Goal: Task Accomplishment & Management: Manage account settings

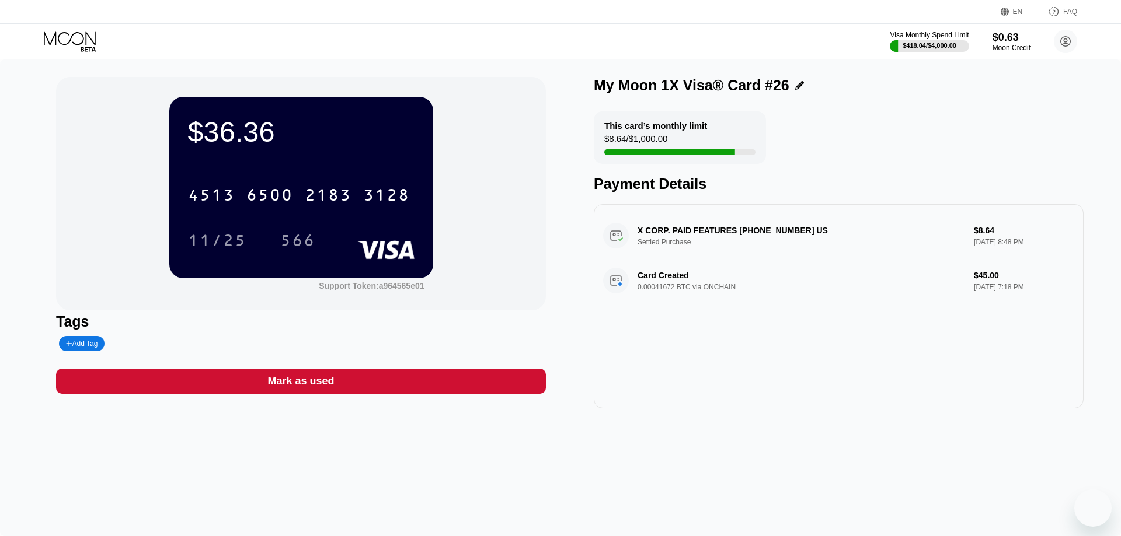
click at [785, 458] on div "$36.36 4513 6500 2183 3128 11/25 566 Support Token: a964565e01 Tags Add Tag Mar…" at bounding box center [560, 298] width 1121 height 477
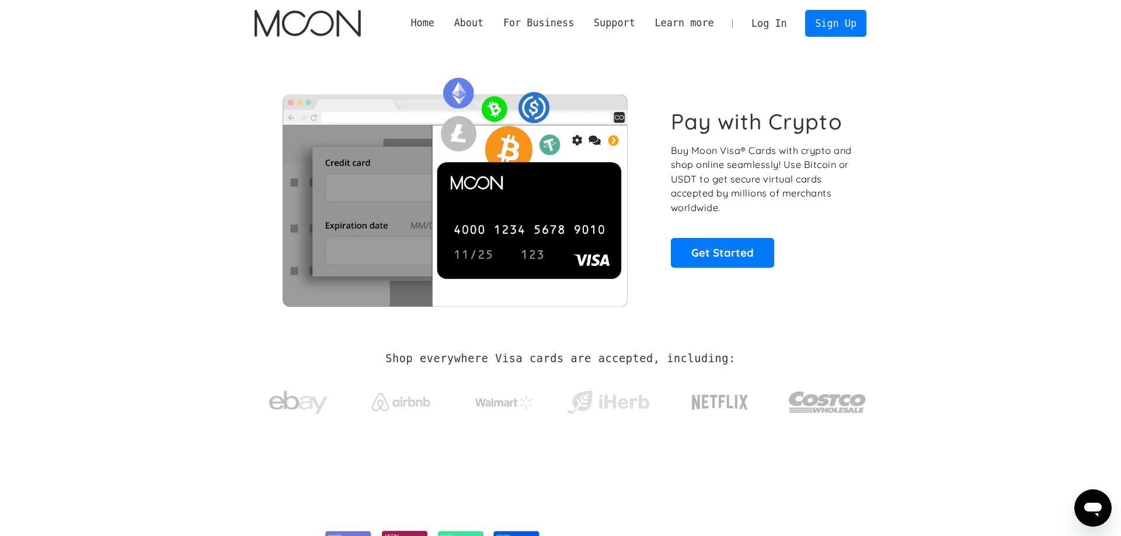
click at [761, 30] on link "Log In" at bounding box center [768, 24] width 55 height 26
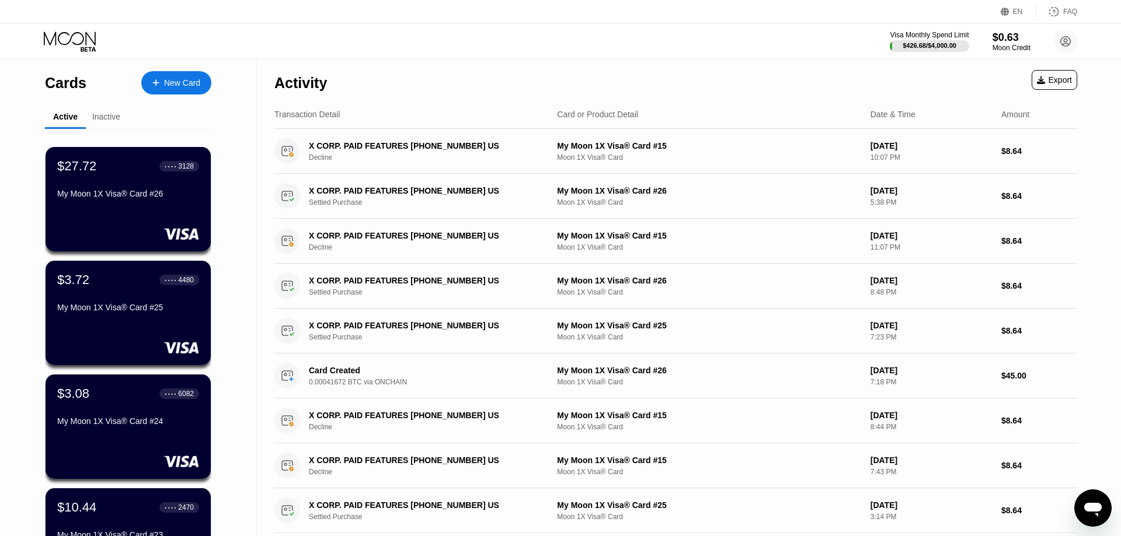
drag, startPoint x: 156, startPoint y: 236, endPoint x: 107, endPoint y: 191, distance: 66.1
click at [107, 191] on div "$27.72 ● ● ● ● 3128 My Moon 1X Visa® Card #26" at bounding box center [128, 181] width 142 height 44
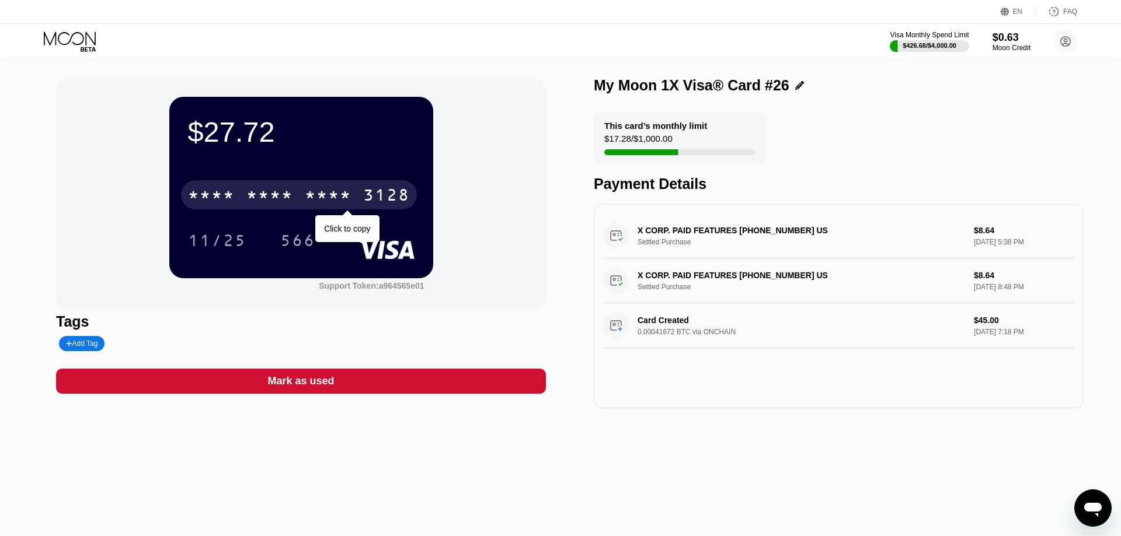
drag, startPoint x: 272, startPoint y: 203, endPoint x: 286, endPoint y: 201, distance: 14.1
click at [273, 203] on div "* * * *" at bounding box center [269, 196] width 47 height 19
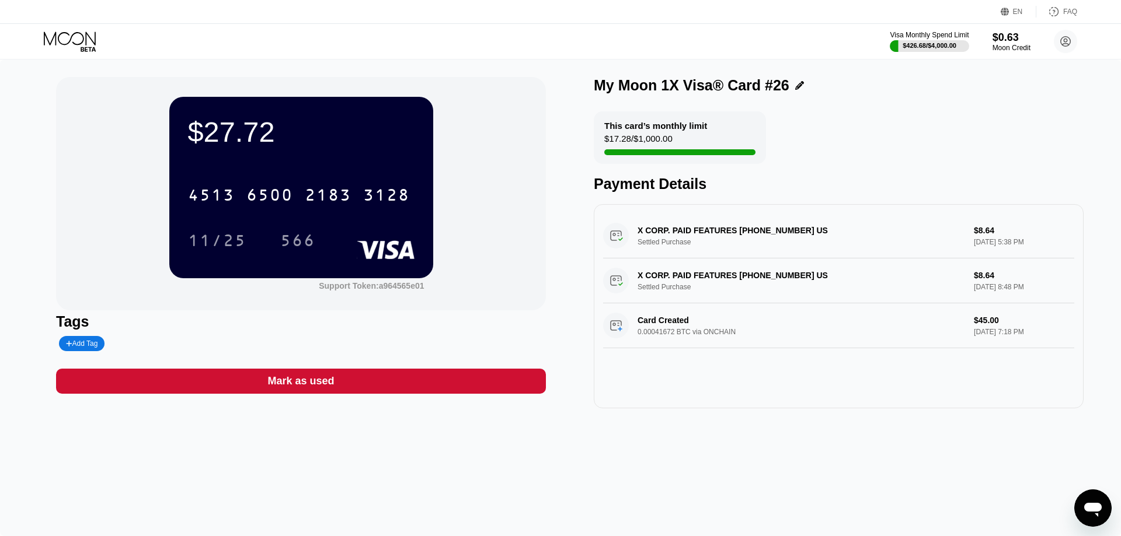
click at [363, 25] on div "Visa Monthly Spend Limit $426.68 / $4,000.00 $0.63 Moon Credit aOIKWjdikuhj aw …" at bounding box center [560, 41] width 1121 height 35
drag, startPoint x: 879, startPoint y: 114, endPoint x: 873, endPoint y: 102, distance: 13.9
click at [878, 109] on div "My Moon 1X Visa® Card #26 This card’s monthly limit $17.28 / $1,000.00 Payment …" at bounding box center [839, 243] width 490 height 332
